Goal: Task Accomplishment & Management: Complete application form

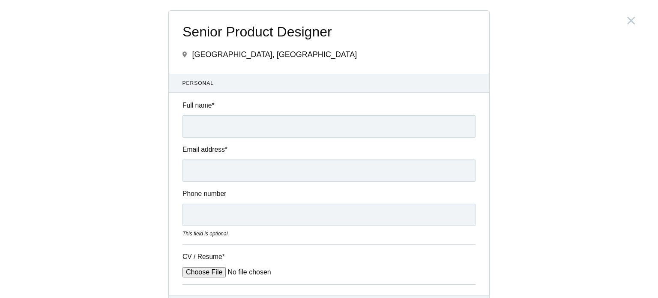
scroll to position [2426, 0]
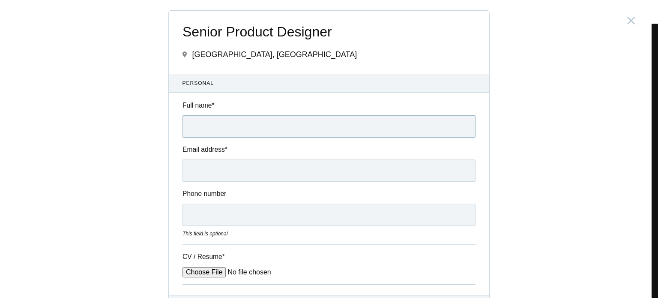
click at [221, 122] on input "Full name *" at bounding box center [329, 126] width 293 height 22
click at [228, 125] on input "Full name *" at bounding box center [329, 126] width 293 height 22
type input "Manjunath Kanchagar"
type input "manjunathbk0597@gmail.com"
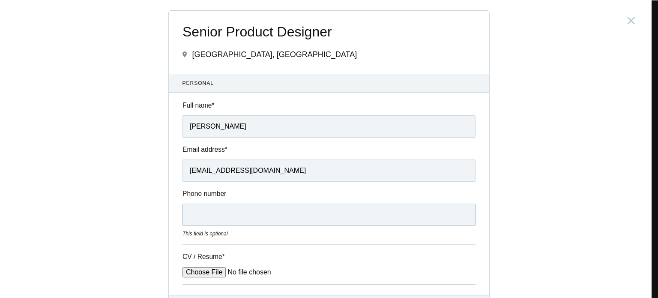
type input "09620415908"
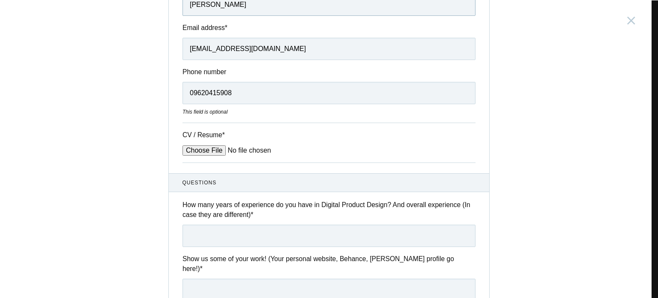
scroll to position [129, 0]
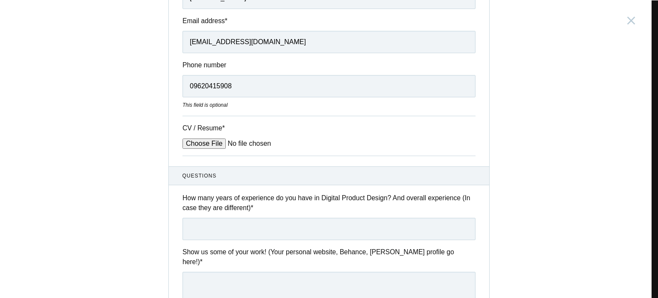
click at [200, 144] on input "CV / Resume *" at bounding box center [248, 143] width 130 height 10
type input "C:\fakepath\Manjunath-UIUX_Design-Sep-25.pdf"
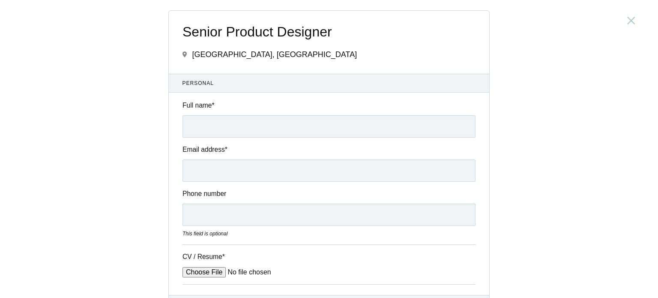
scroll to position [1526, 0]
